Goal: Contribute content

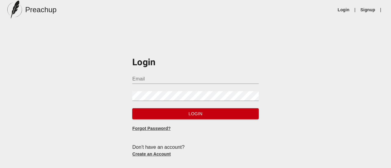
click at [159, 81] on input "Email" at bounding box center [195, 79] width 126 height 10
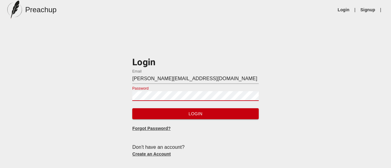
click at [132, 108] on button "Login" at bounding box center [195, 113] width 126 height 11
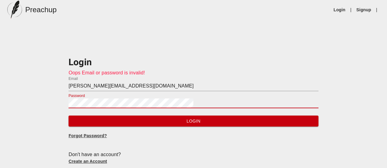
click at [68, 116] on button "Login" at bounding box center [193, 121] width 250 height 11
click at [189, 121] on span "Login" at bounding box center [193, 122] width 240 height 8
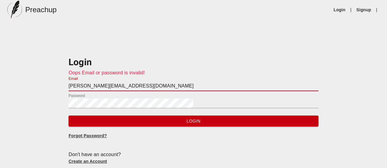
drag, startPoint x: 205, startPoint y: 86, endPoint x: 60, endPoint y: 100, distance: 145.5
click at [27, 87] on div "Login Oops Email or password is invalid! Email [PERSON_NAME][EMAIL_ADDRESS][DOM…" at bounding box center [193, 106] width 387 height 130
drag, startPoint x: 219, startPoint y: 86, endPoint x: 38, endPoint y: 85, distance: 180.6
click at [38, 85] on div "Login Oops Email or password is invalid! Email [PERSON_NAME][EMAIL_ADDRESS][DOM…" at bounding box center [193, 106] width 387 height 130
type input "[EMAIL_ADDRESS][DOMAIN_NAME]"
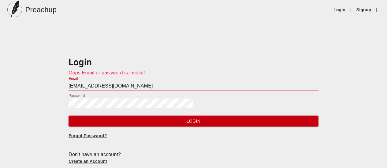
click at [181, 121] on span "Login" at bounding box center [193, 122] width 240 height 8
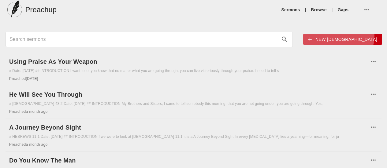
click at [309, 36] on span "New [DEMOGRAPHIC_DATA]" at bounding box center [342, 40] width 69 height 8
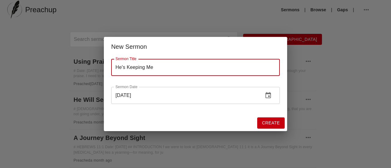
type input "He's Keeping Me"
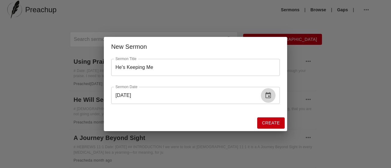
click at [270, 95] on icon "change date" at bounding box center [268, 95] width 7 height 7
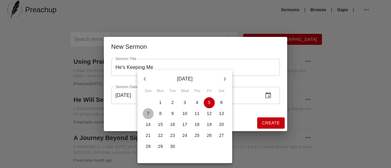
click at [150, 113] on span "7" at bounding box center [148, 114] width 11 height 6
type input "[DATE]"
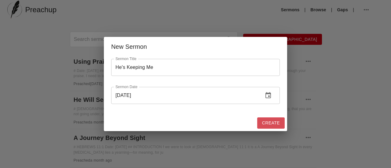
click at [265, 120] on span "Create" at bounding box center [271, 123] width 18 height 8
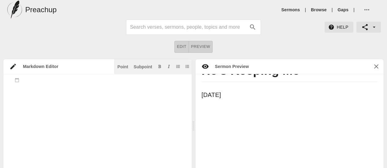
scroll to position [6, 0]
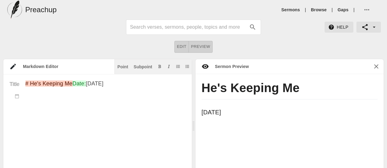
click at [124, 69] on button "Point" at bounding box center [122, 67] width 13 height 6
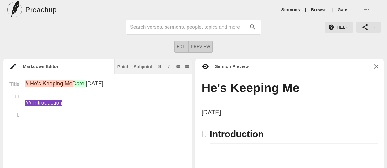
paste textarea "“Now unto him that is able to keep you from falling, and to present you faultle…"
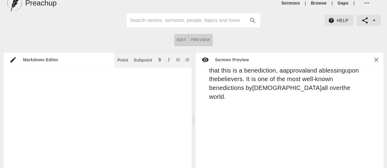
scroll to position [100, 0]
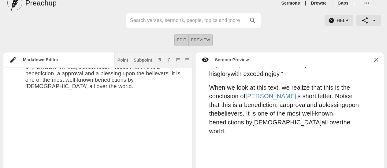
paste textarea "Lo ip dolo si ametcon adip elitsed do eiusm tem inc utlab etdolor ma ali enimad…"
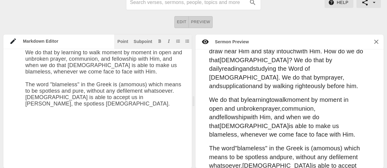
scroll to position [486, 0]
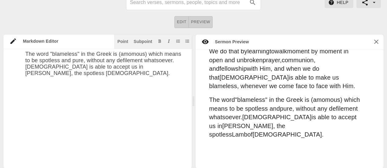
paste textarea "Lo Ipsu 62 do sit amet cons ad eli se doei temporinc ut lab etdo ma Ali, eni ad…"
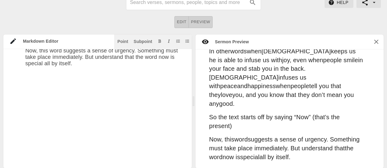
scroll to position [1081, 0]
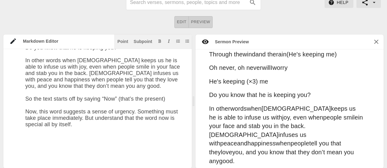
paste textarea "The word now is found so many times in the Word of [DEMOGRAPHIC_DATA]. [DEMOGRA…"
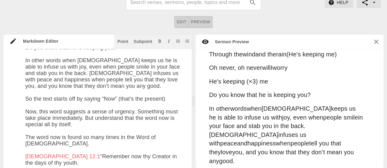
paste textarea "The word now is found so many times in the Word of [DEMOGRAPHIC_DATA]. [DEMOGRA…"
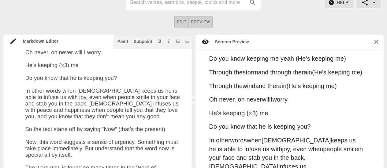
scroll to position [0, 0]
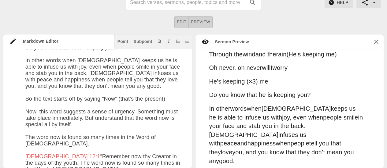
drag, startPoint x: 26, startPoint y: 154, endPoint x: 176, endPoint y: 162, distance: 150.3
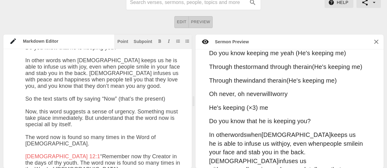
scroll to position [1081, 0]
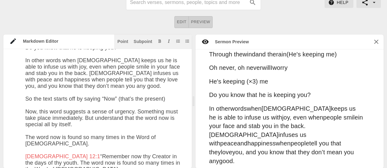
paste textarea "1st [PERSON_NAME] 3:2 “Beloved, now are we the sons of [DEMOGRAPHIC_DATA], and …"
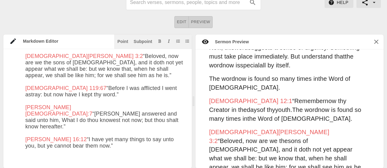
scroll to position [1257, 0]
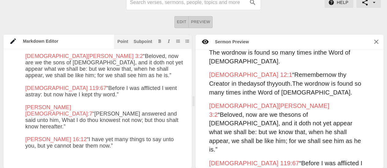
paste textarea "The word now is showing some urgency, but urgency of what or to whom? Now, unto…"
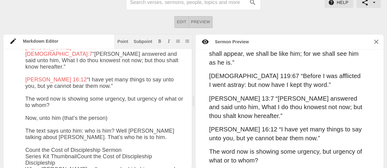
scroll to position [1335, 0]
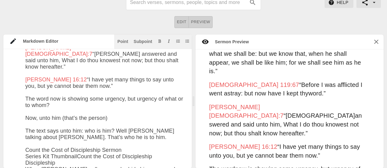
drag, startPoint x: 162, startPoint y: 114, endPoint x: 49, endPoint y: 107, distance: 113.0
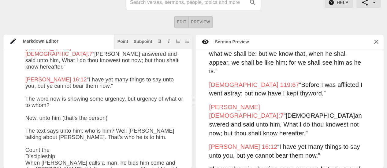
drag, startPoint x: 27, startPoint y: 106, endPoint x: 138, endPoint y: 132, distance: 113.2
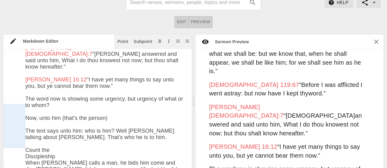
drag, startPoint x: 154, startPoint y: 137, endPoint x: 25, endPoint y: 109, distance: 132.2
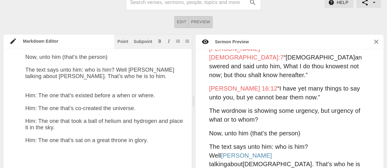
scroll to position [1371, 0]
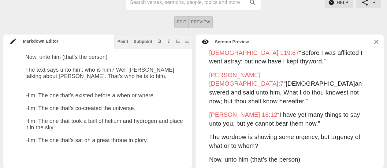
scroll to position [1394, 0]
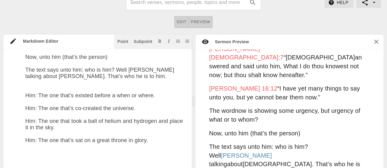
paste textarea "Him: The one that’s came down through forty and two generations. Him: The one t…"
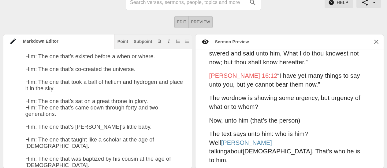
scroll to position [1433, 0]
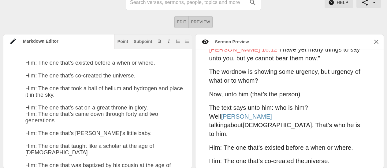
paste textarea "Lo’i do sitam cons A’e seddoe. Te’i ut labor etdo M’a enimadm. Ve’q no exerci u…"
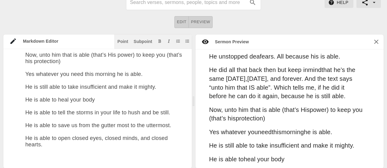
scroll to position [2050, 0]
paste textarea "So, whatever you need him from the Lord this morning, I dare you to turn it ove…"
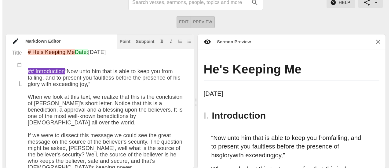
scroll to position [0, 0]
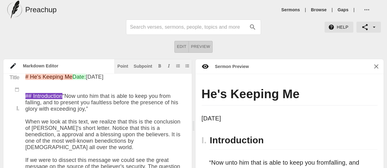
type textarea "# Lo'i Dolorsi Am Cons: Adi 5el 0149 ## Seddoeiusmod “Tem inci utl etdo ma aliq…"
click at [365, 9] on icon "button" at bounding box center [366, 9] width 7 height 7
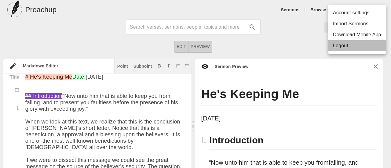
click at [351, 49] on li "Logout" at bounding box center [357, 45] width 58 height 11
